Goal: Entertainment & Leisure: Browse casually

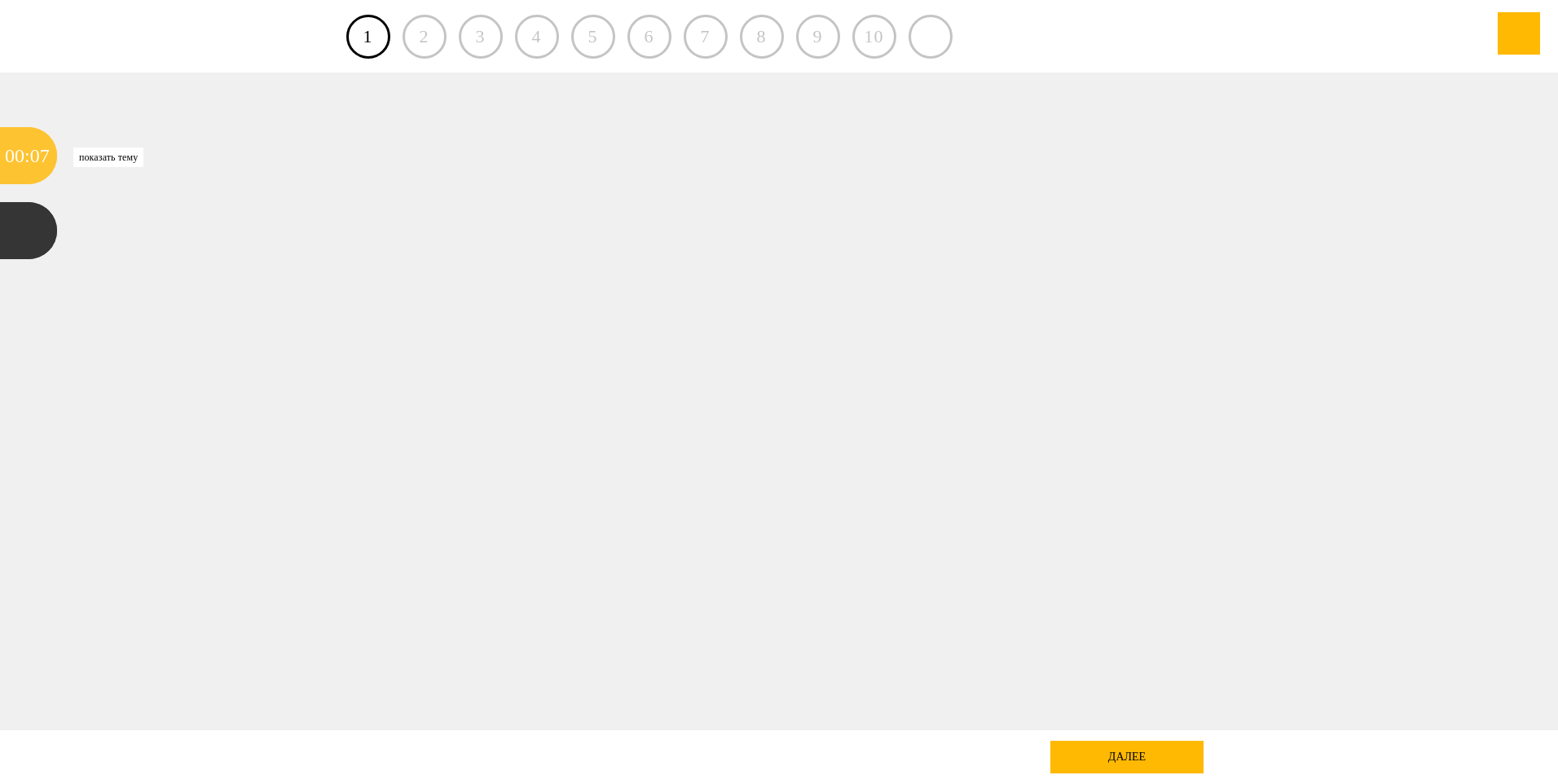
click at [36, 163] on div "07" at bounding box center [40, 156] width 20 height 57
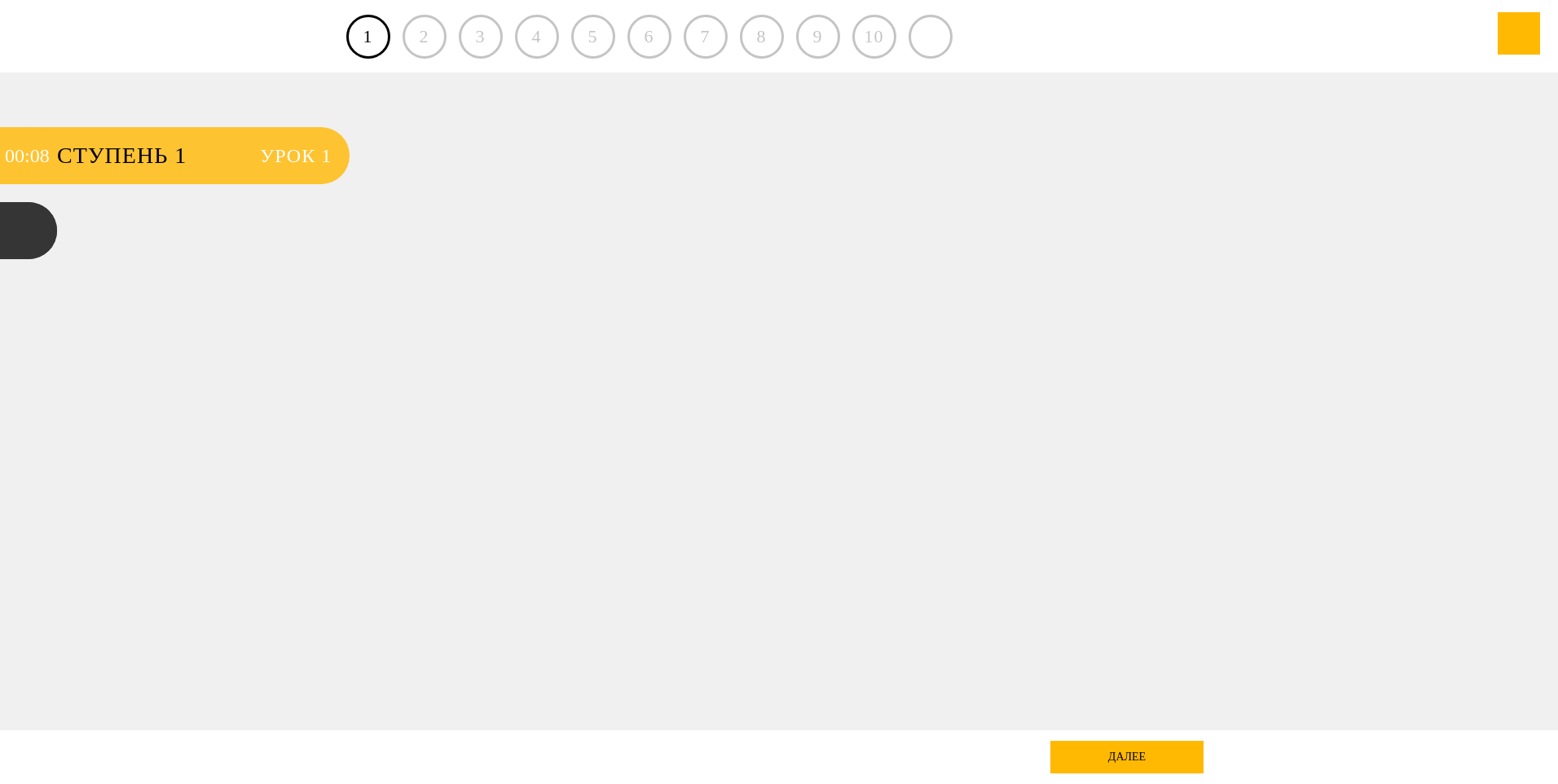
click at [36, 163] on div "08" at bounding box center [40, 156] width 20 height 57
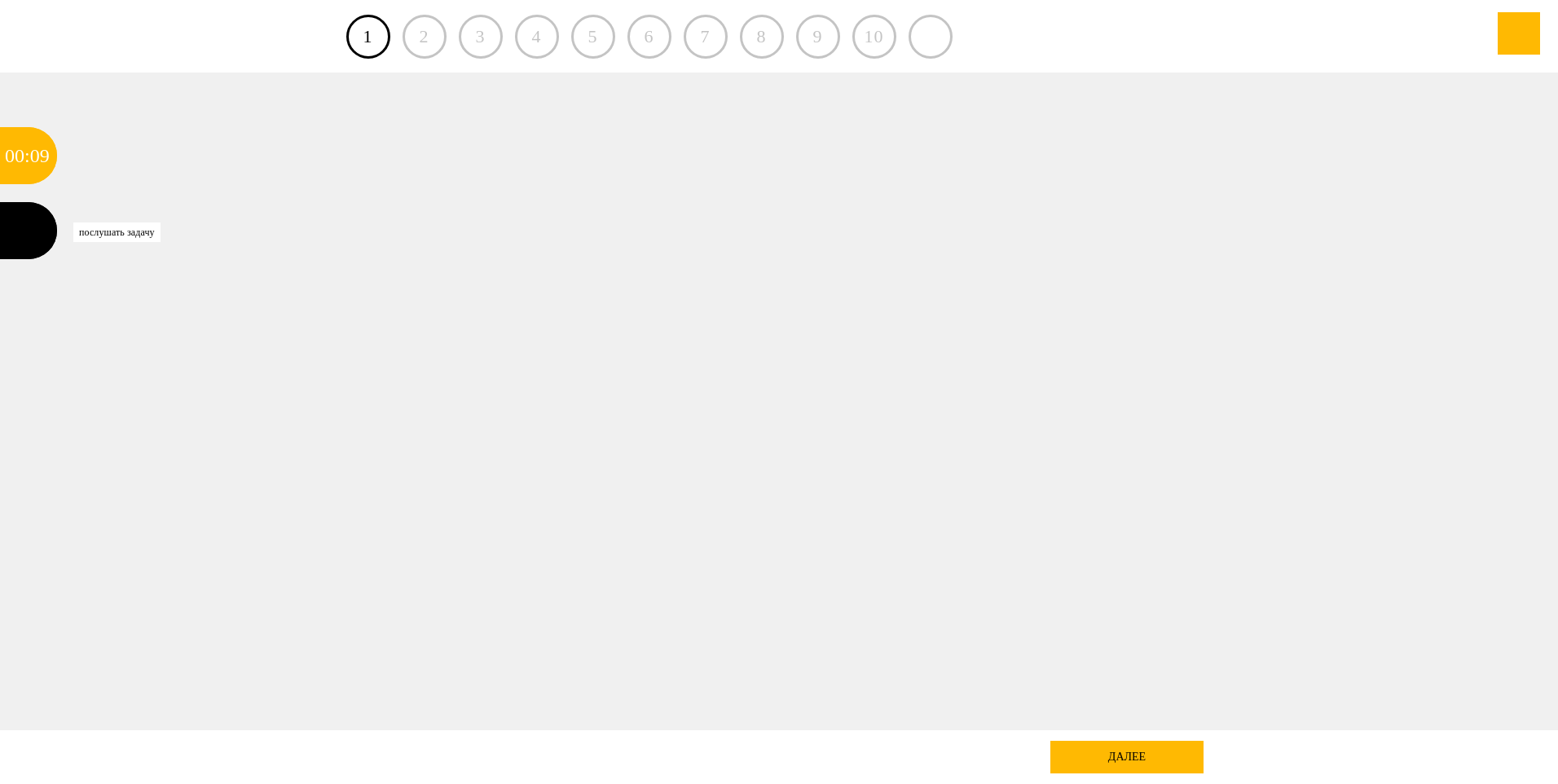
click at [23, 219] on div at bounding box center [28, 231] width 57 height 57
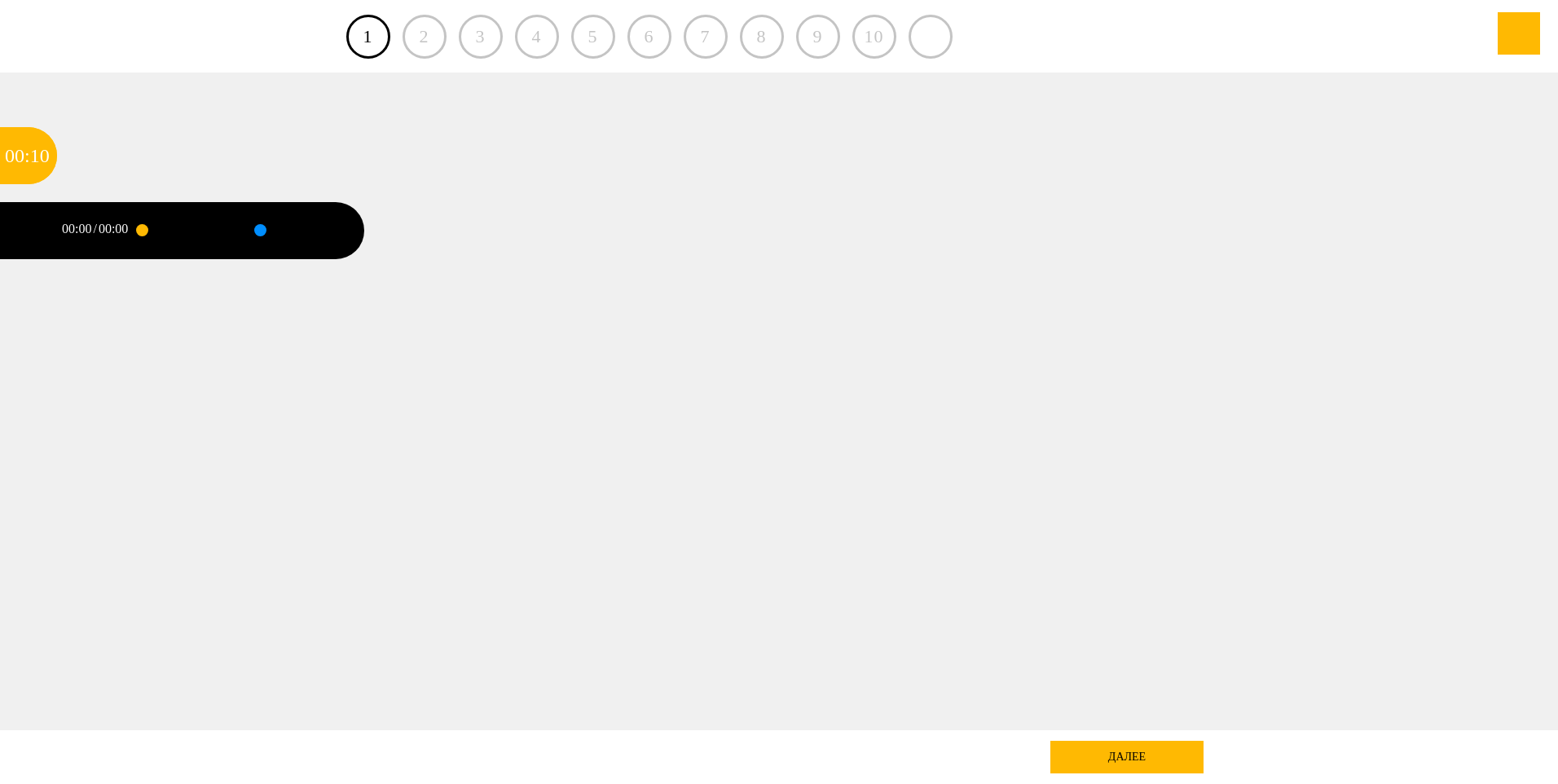
drag, startPoint x: 160, startPoint y: 233, endPoint x: 266, endPoint y: 241, distance: 106.3
click at [266, 241] on div at bounding box center [243, 231] width 204 height 57
click at [750, 451] on div at bounding box center [779, 401] width 1403 height 657
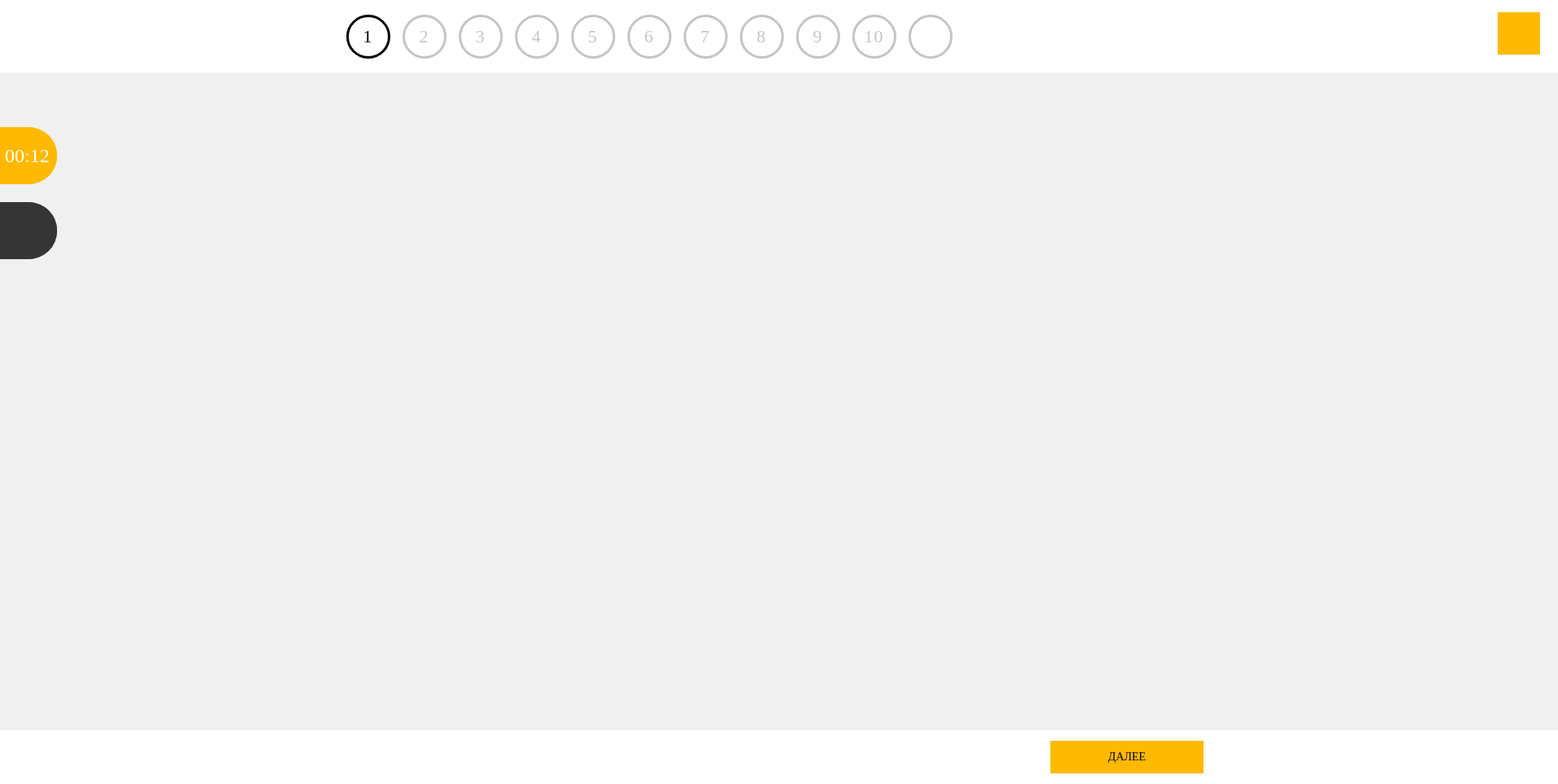
click at [420, 36] on div "2" at bounding box center [424, 36] width 44 height 44
drag, startPoint x: 480, startPoint y: 38, endPoint x: 500, endPoint y: 33, distance: 20.6
click at [494, 36] on div "3" at bounding box center [480, 36] width 44 height 44
drag, startPoint x: 500, startPoint y: 33, endPoint x: 670, endPoint y: 44, distance: 170.4
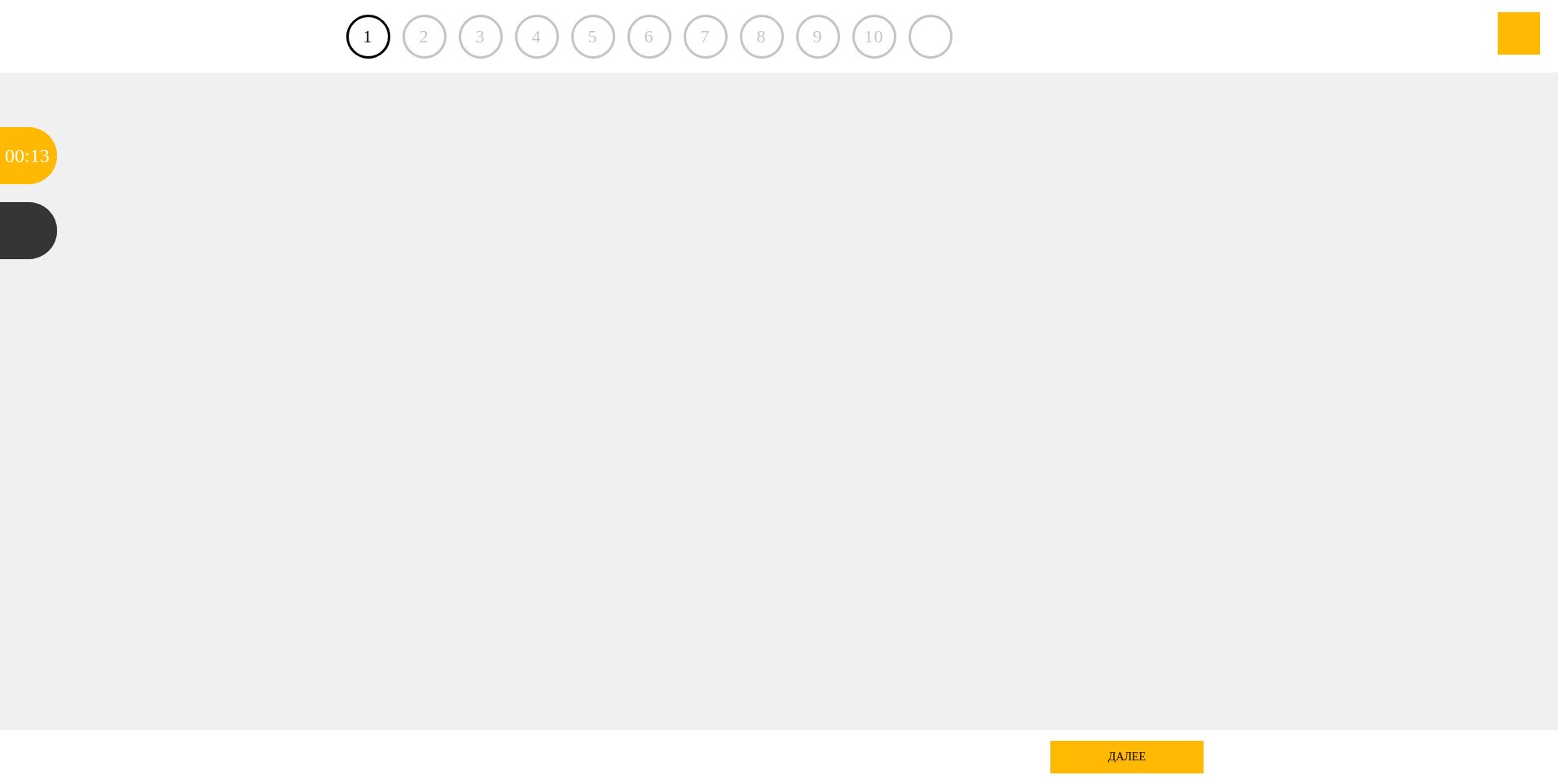
click at [636, 46] on div "1 2 3 4 5 6 7 8 9 10" at bounding box center [779, 36] width 867 height 73
click at [674, 48] on div "1 2 3 4 5 6 7 8 9 10" at bounding box center [779, 36] width 867 height 73
click at [742, 54] on div "1 2 3 4 5 6 7 8 9 10" at bounding box center [779, 36] width 867 height 73
click at [750, 66] on div "1 2 3 4 5 6 7 8 9 10" at bounding box center [779, 36] width 867 height 73
click at [750, 36] on div at bounding box center [1519, 32] width 42 height 42
